Goal: Task Accomplishment & Management: Manage account settings

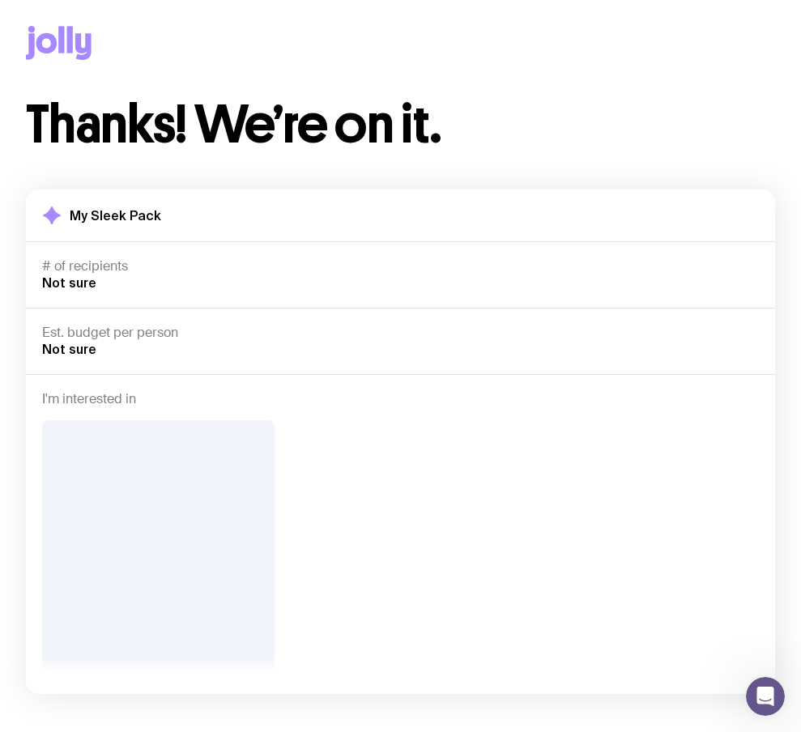
click at [82, 62] on div at bounding box center [400, 49] width 749 height 99
click at [71, 44] on icon at bounding box center [70, 39] width 6 height 27
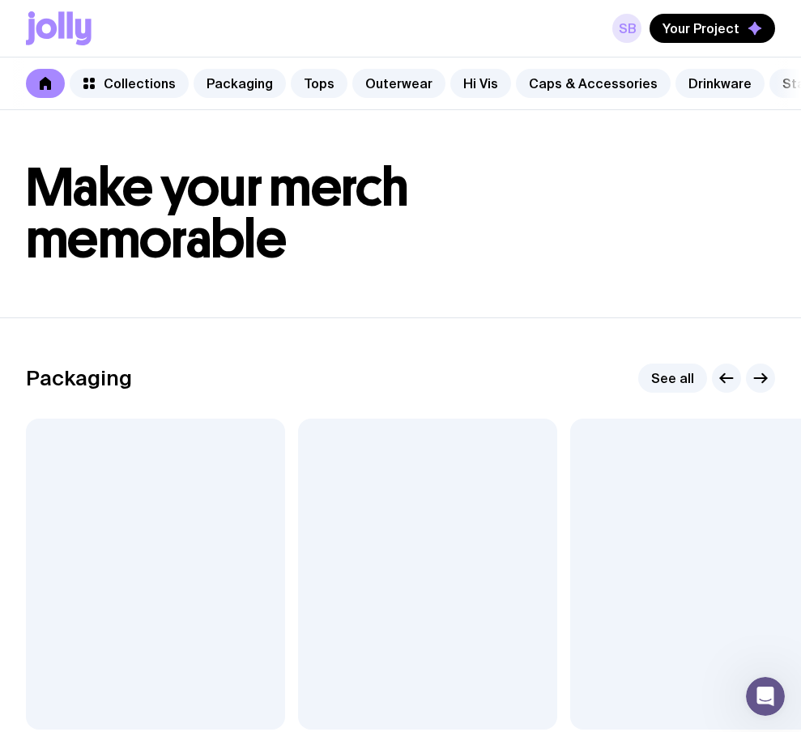
click at [632, 28] on link "SB" at bounding box center [626, 28] width 29 height 29
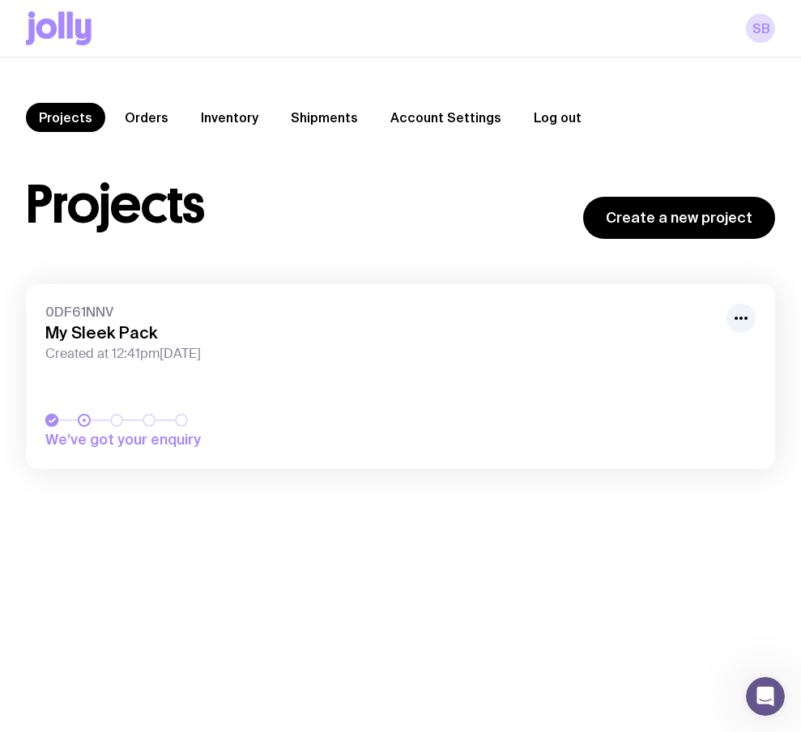
click at [542, 108] on button "Log out" at bounding box center [558, 117] width 74 height 29
